Goal: Find specific page/section: Find specific page/section

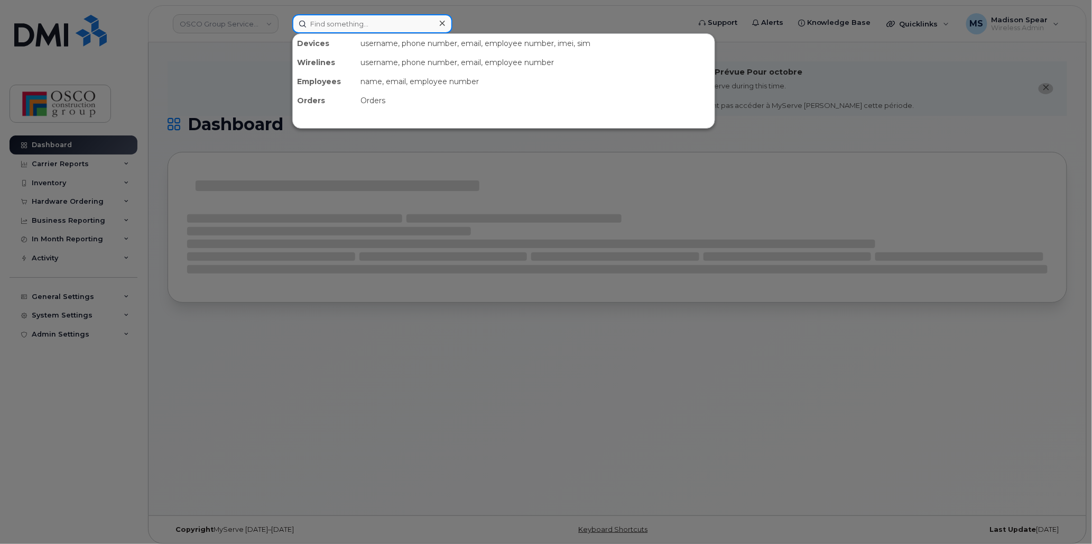
click at [344, 27] on input at bounding box center [372, 23] width 160 height 19
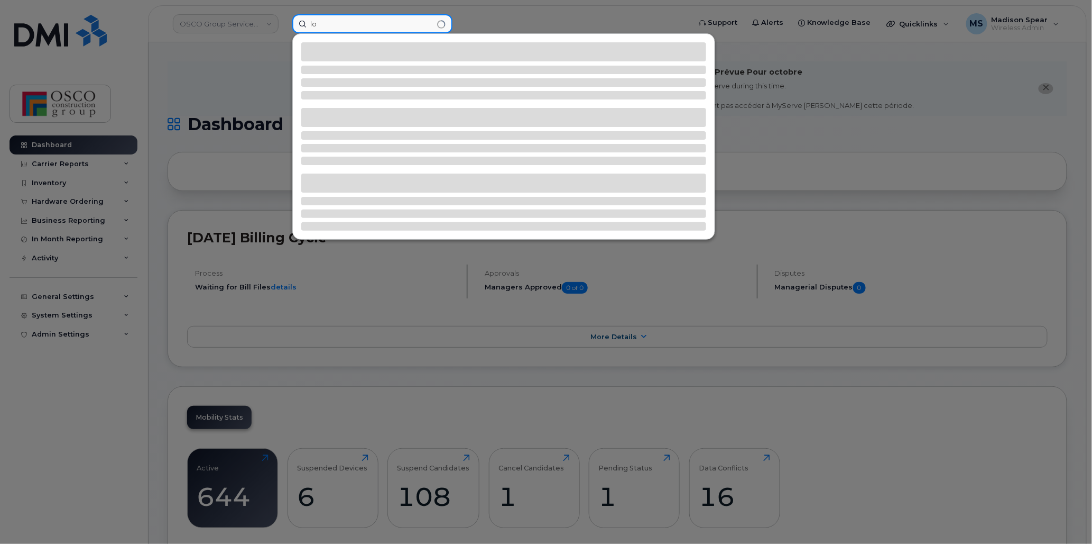
type input "l"
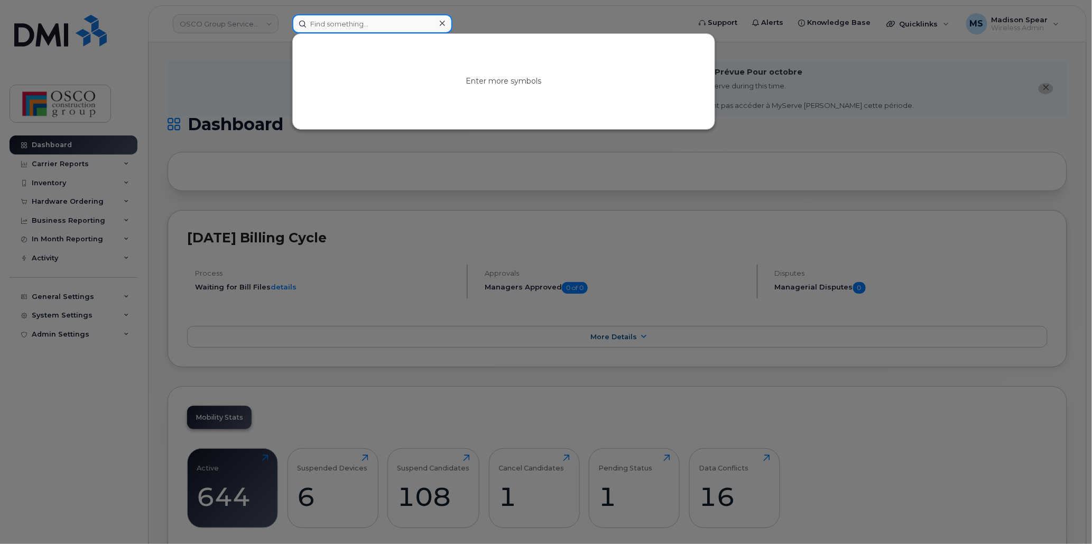
click at [376, 25] on input at bounding box center [372, 23] width 160 height 19
paste input "4169964140"
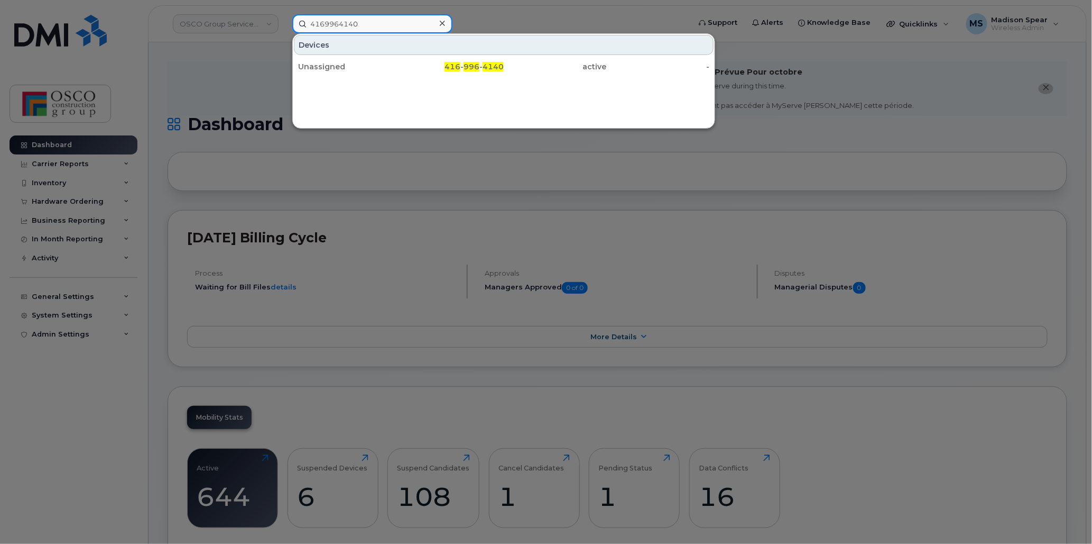
type input "4169964140"
click at [373, 57] on div "Unassigned" at bounding box center [349, 66] width 103 height 19
